Goal: Task Accomplishment & Management: Manage account settings

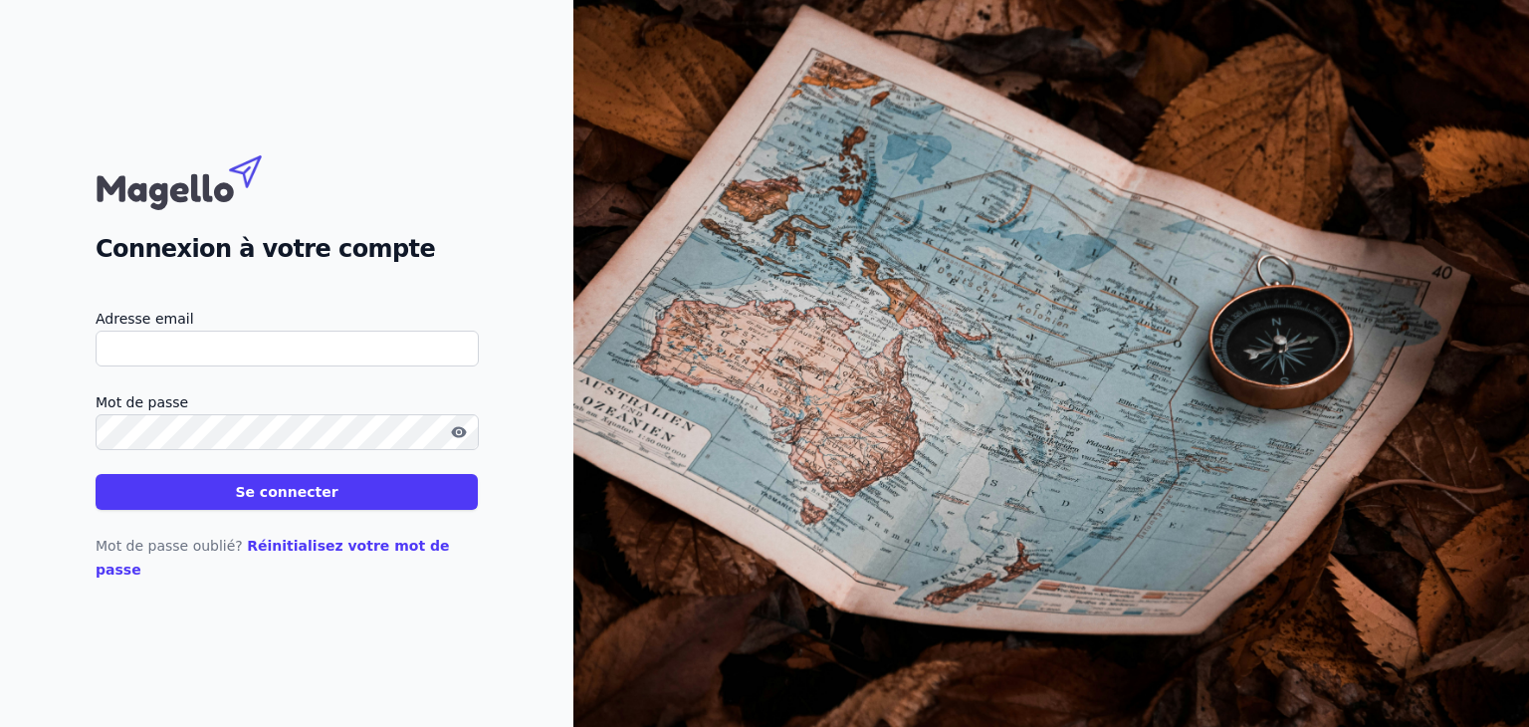
type input "[EMAIL_ADDRESS][DOMAIN_NAME]"
click at [350, 503] on button "Se connecter" at bounding box center [287, 492] width 382 height 36
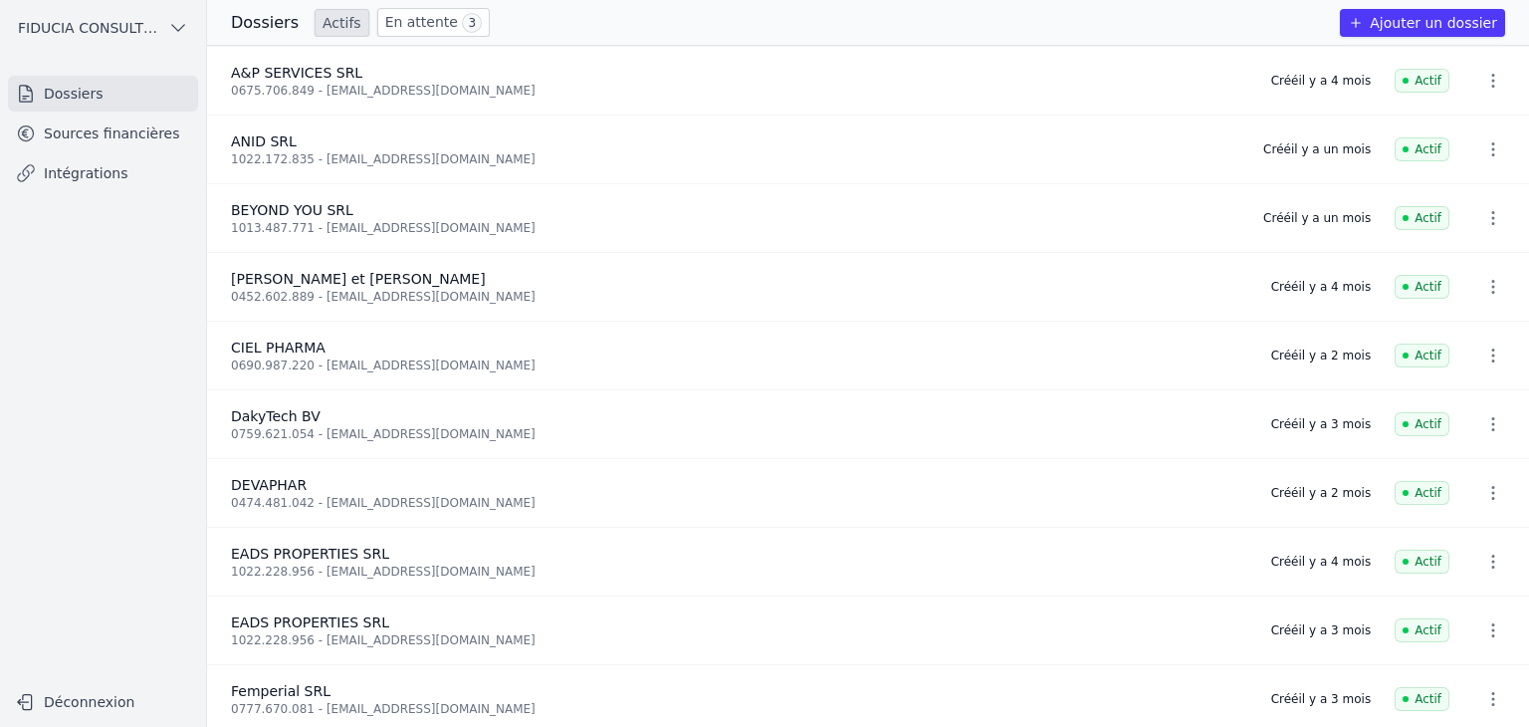
click at [407, 21] on link "En attente 3" at bounding box center [433, 22] width 113 height 29
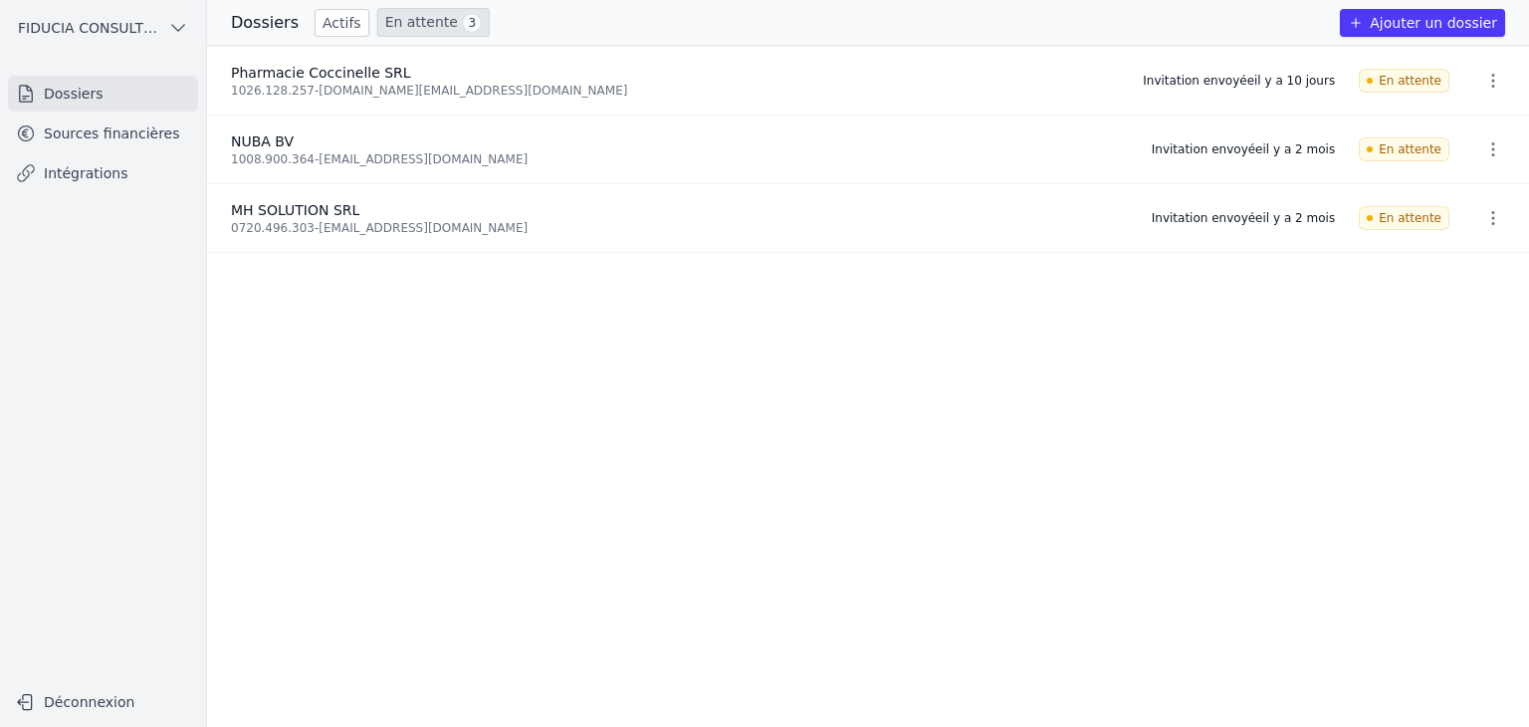
click at [324, 33] on link "Actifs" at bounding box center [342, 23] width 55 height 28
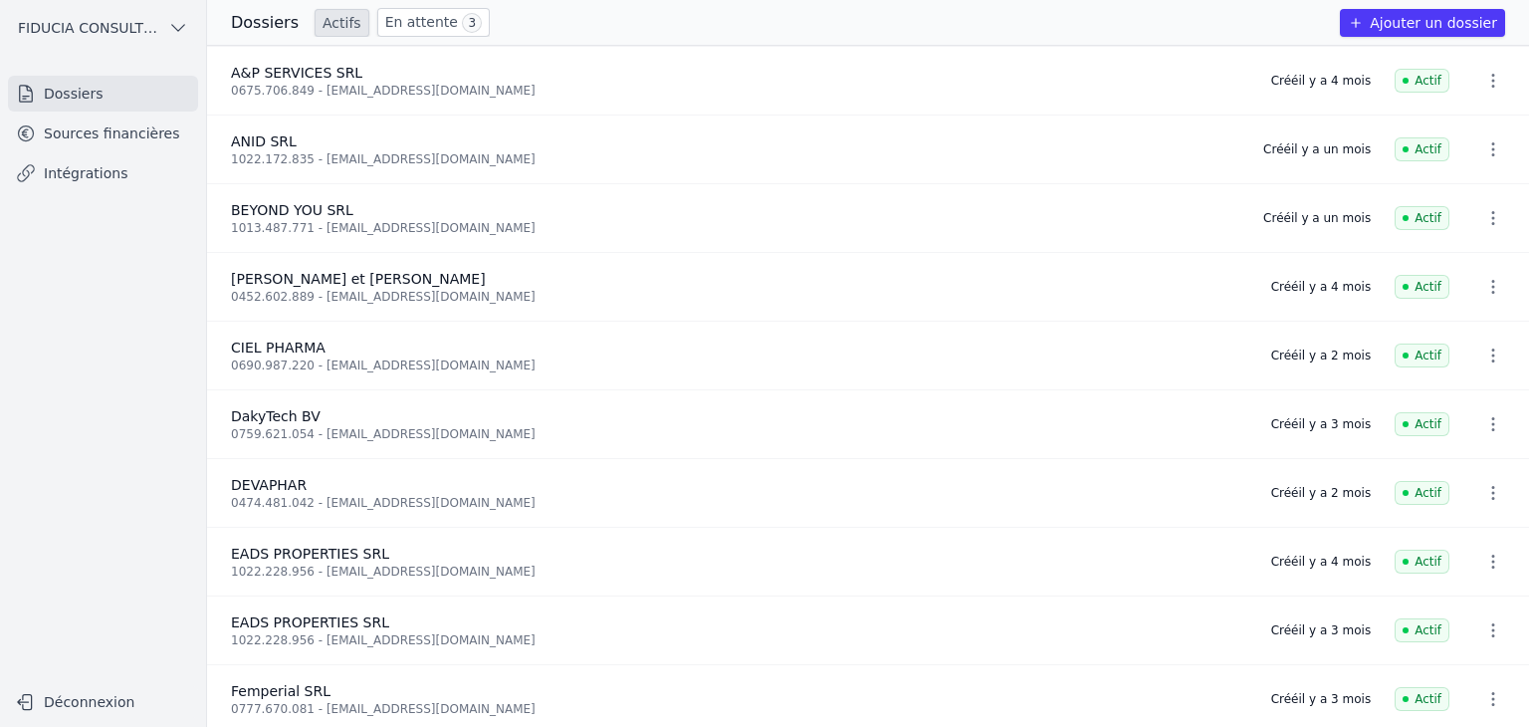
click at [73, 133] on link "Sources financières" at bounding box center [103, 133] width 190 height 36
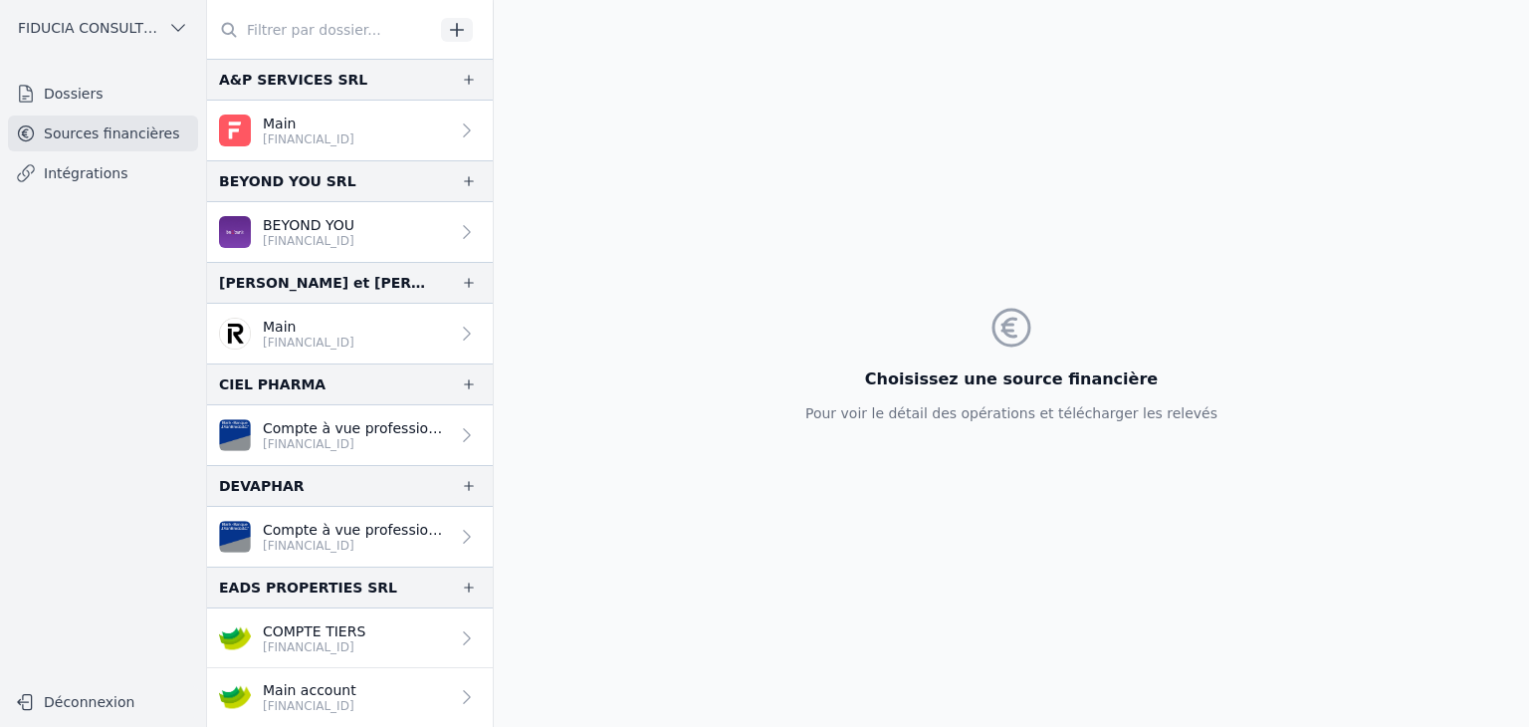
drag, startPoint x: 494, startPoint y: 152, endPoint x: 497, endPoint y: 232, distance: 79.7
click at [497, 232] on div "Choisissez une source financière Pour voir le détail des opérations et téléchar…" at bounding box center [1011, 363] width 1035 height 727
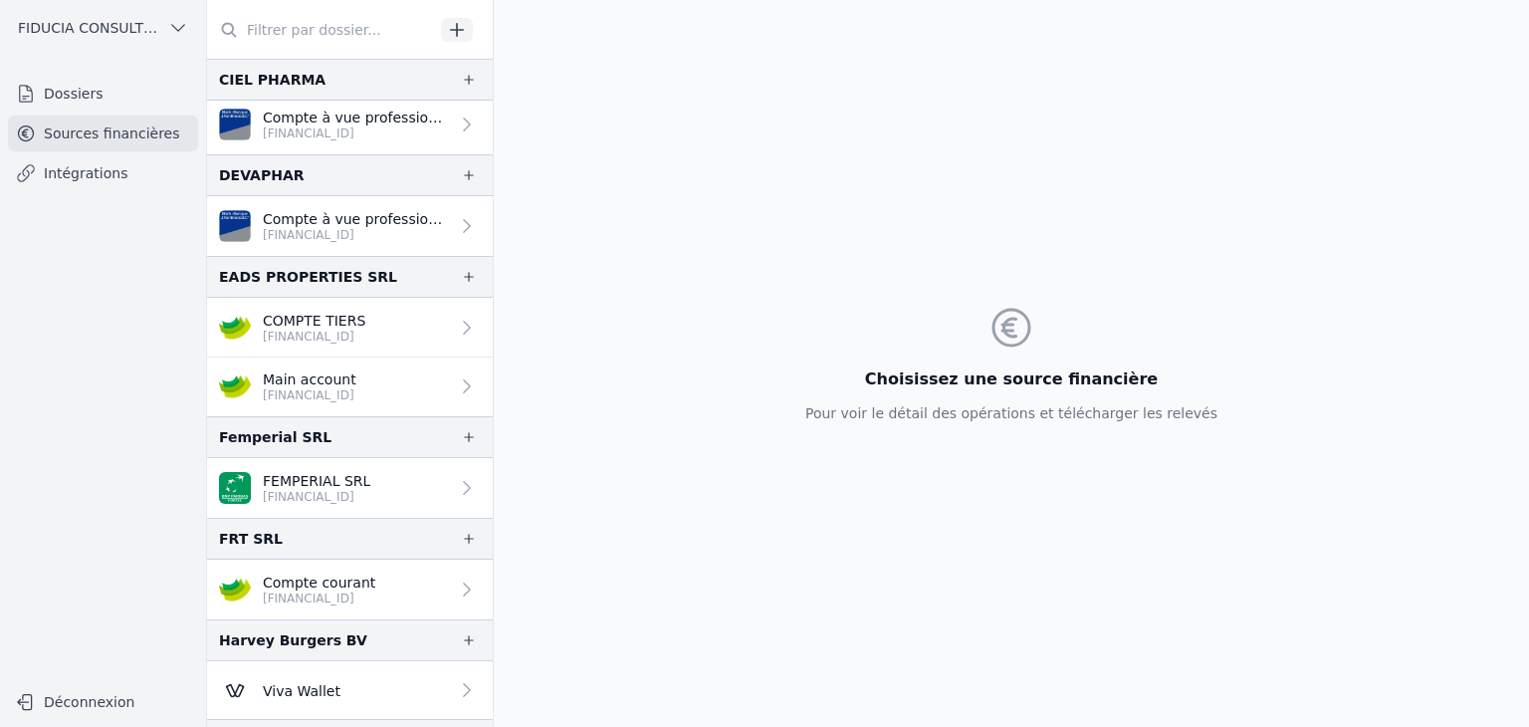
scroll to position [578, 0]
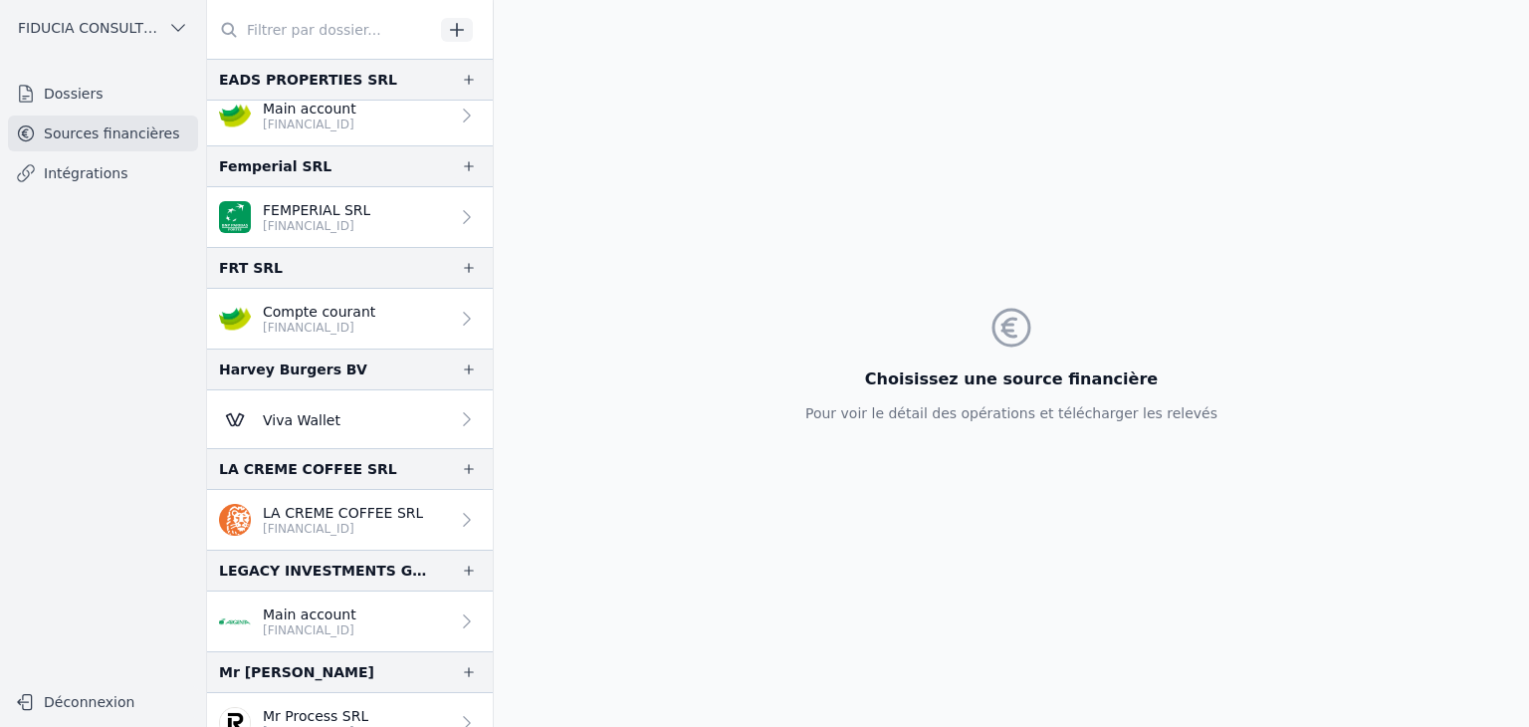
click at [392, 328] on link "Compte courant [FINANCIAL_ID]" at bounding box center [350, 319] width 286 height 60
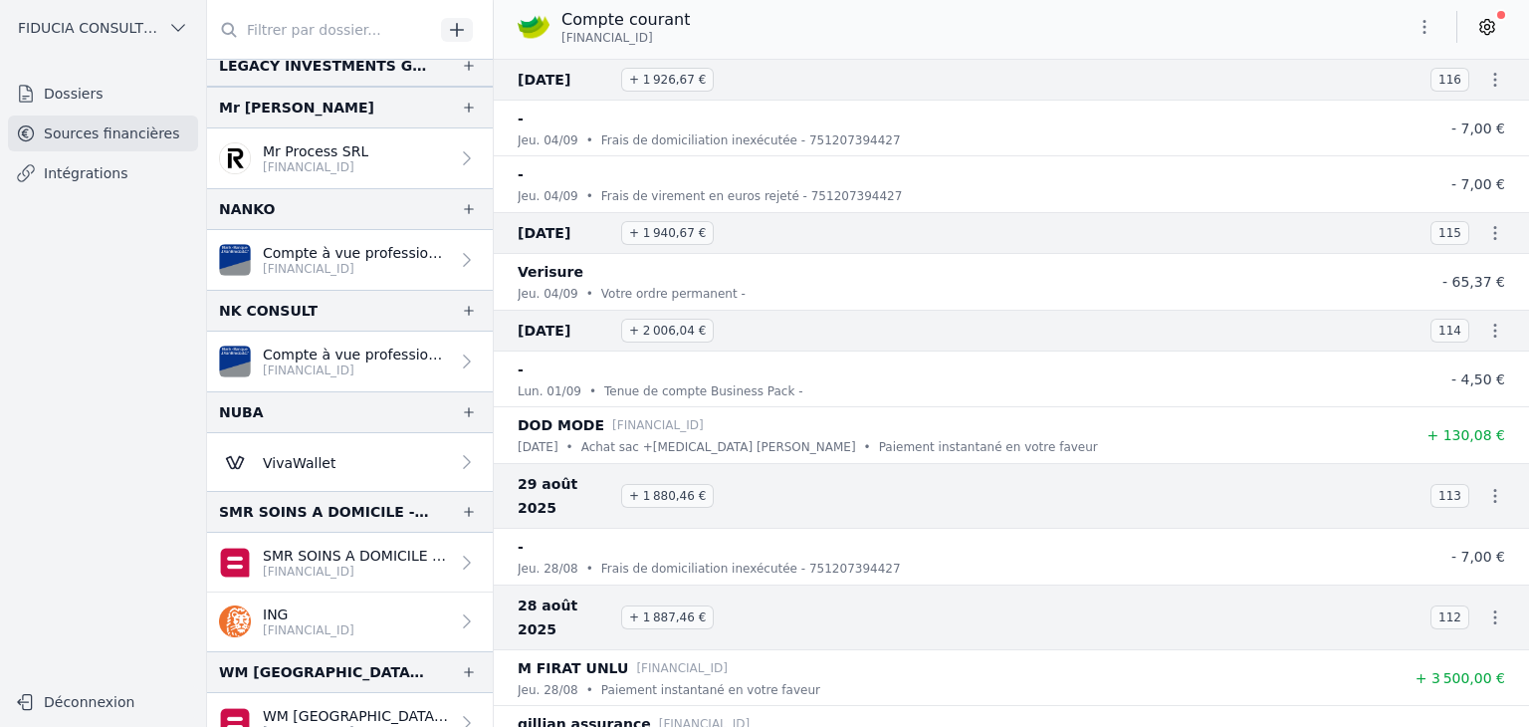
scroll to position [1164, 0]
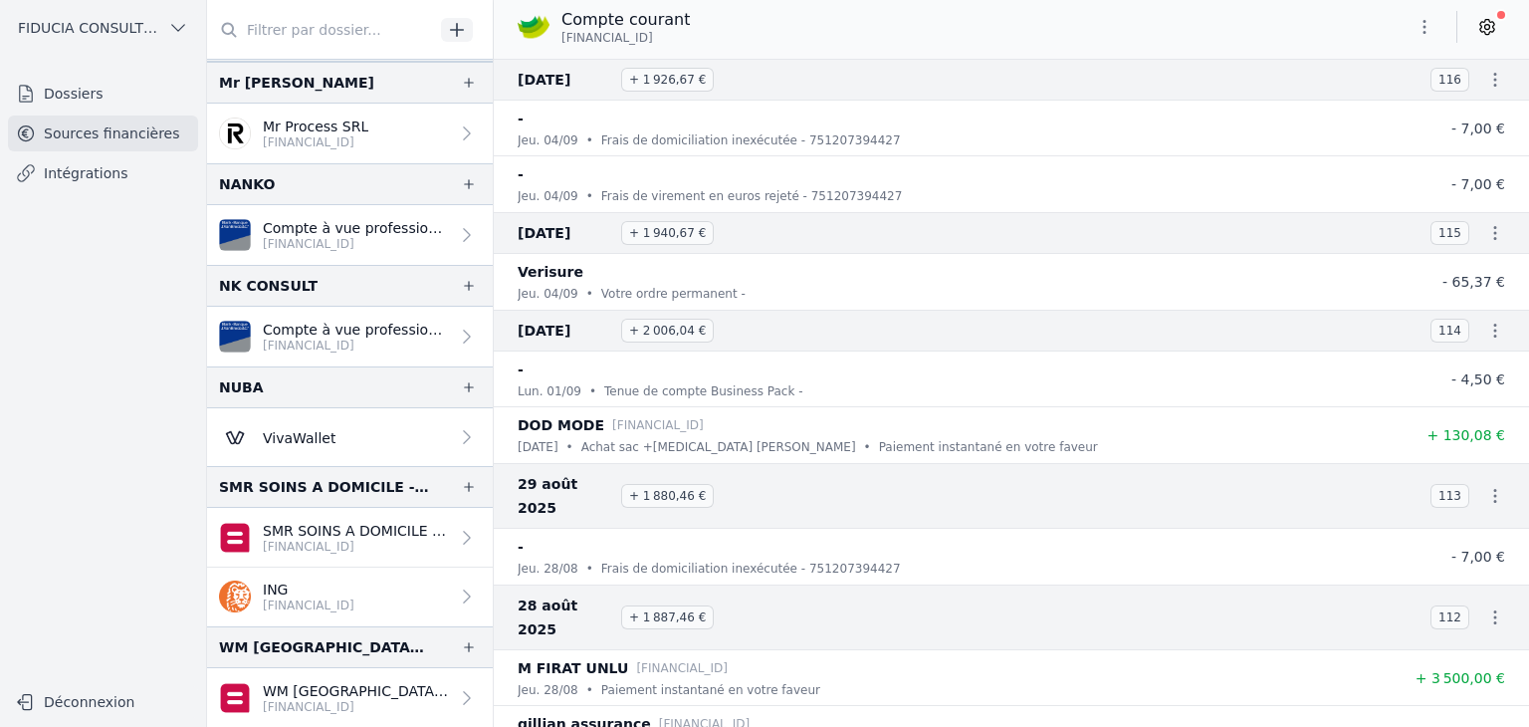
click at [336, 429] on link "VivaWallet" at bounding box center [350, 437] width 286 height 58
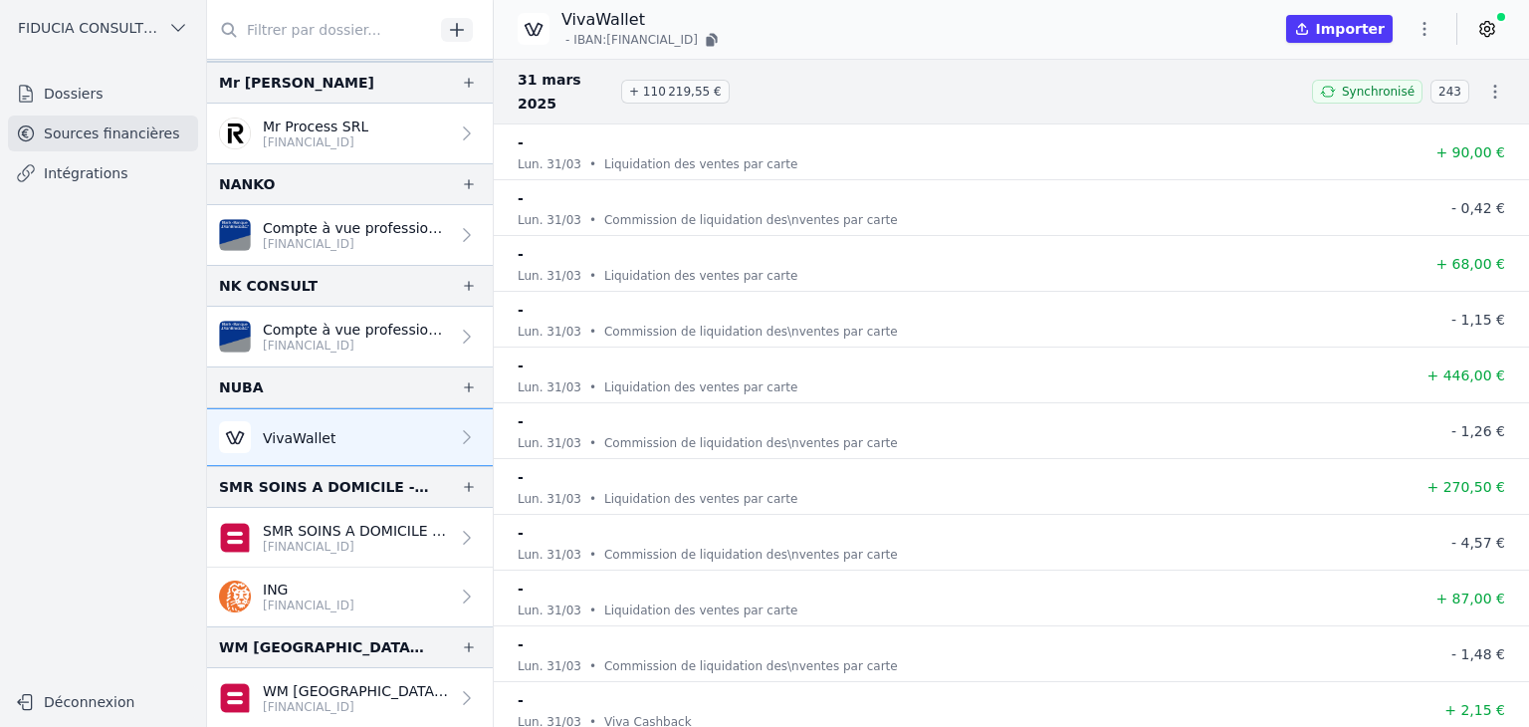
click at [1494, 85] on icon "button" at bounding box center [1495, 92] width 3 height 14
click at [1486, 75] on div at bounding box center [764, 363] width 1529 height 727
click at [1488, 37] on icon at bounding box center [1487, 29] width 20 height 20
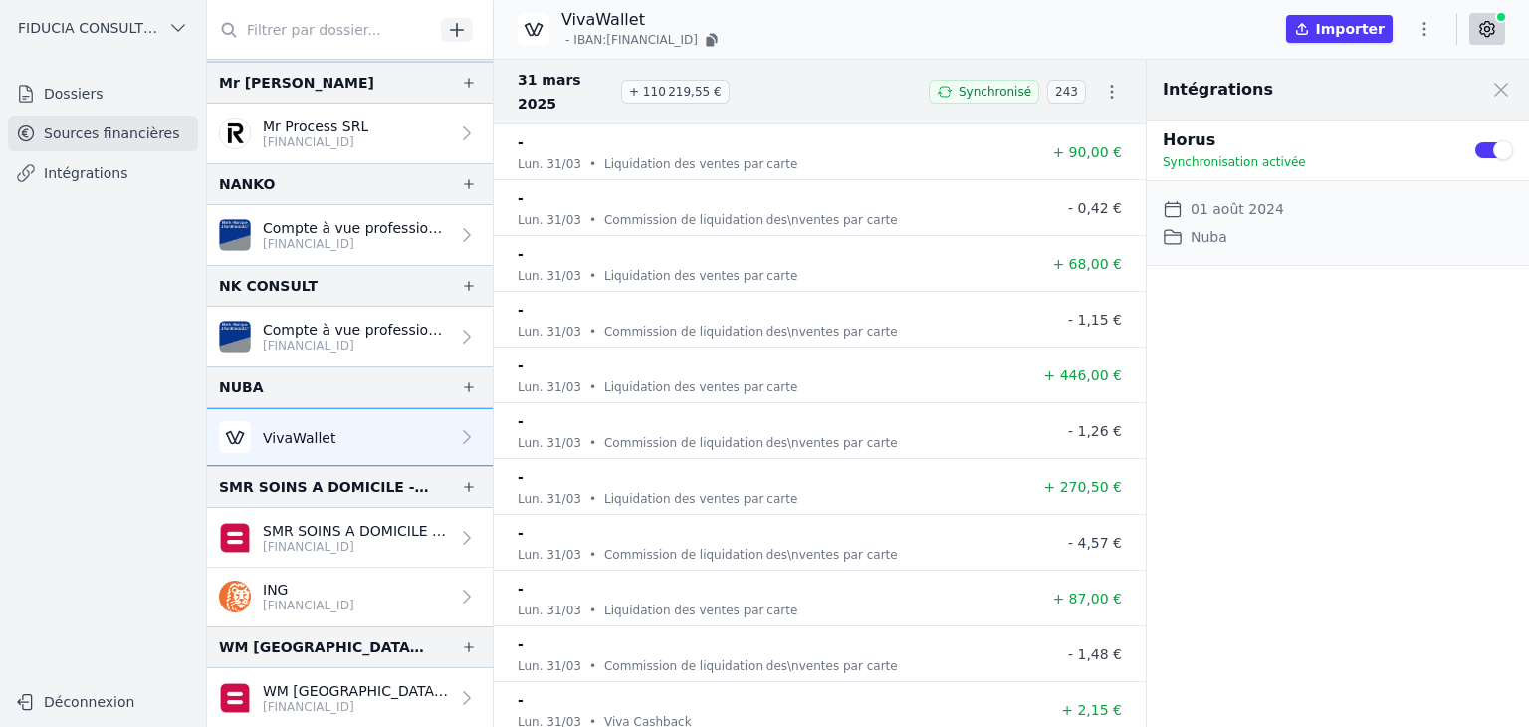
click at [1493, 36] on icon at bounding box center [1487, 29] width 20 height 20
